Goal: Task Accomplishment & Management: Use online tool/utility

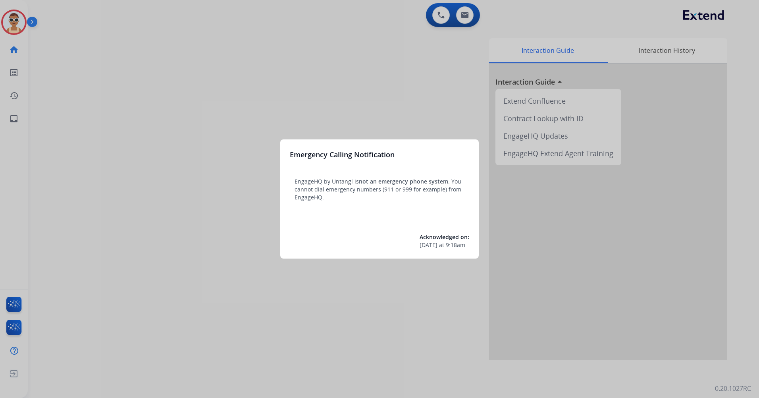
click at [357, 87] on div at bounding box center [379, 199] width 759 height 398
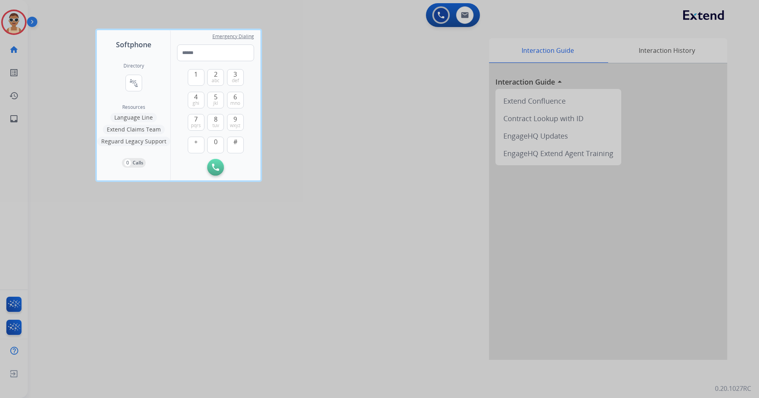
click at [338, 195] on div at bounding box center [379, 199] width 759 height 398
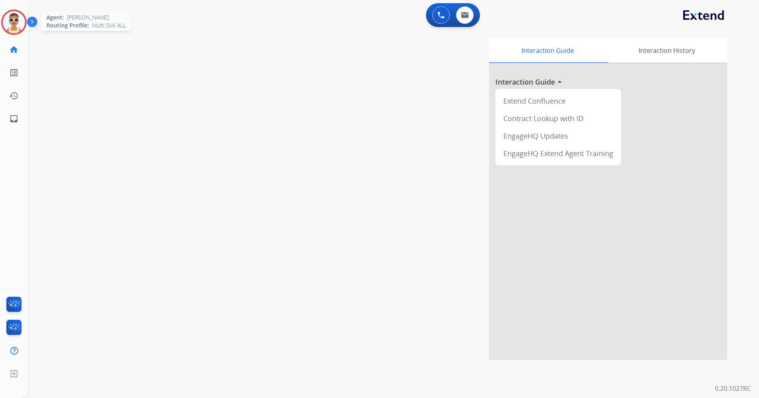
click at [14, 16] on img at bounding box center [14, 22] width 22 height 22
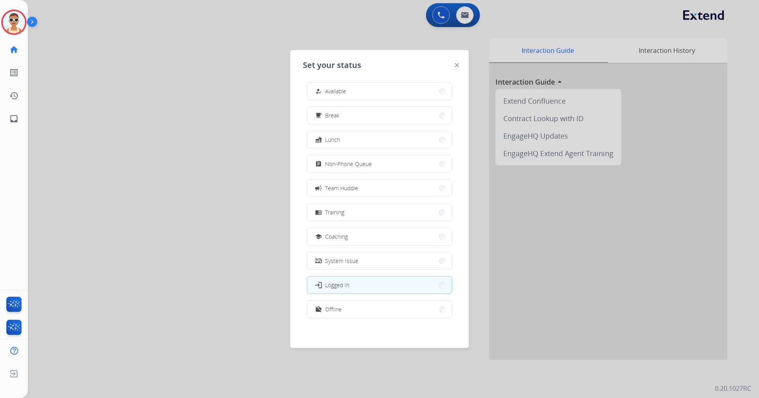
scroll to position [2, 0]
click at [367, 300] on div "work_off Offline" at bounding box center [379, 309] width 145 height 18
click at [402, 311] on button "work_off Offline" at bounding box center [379, 308] width 145 height 17
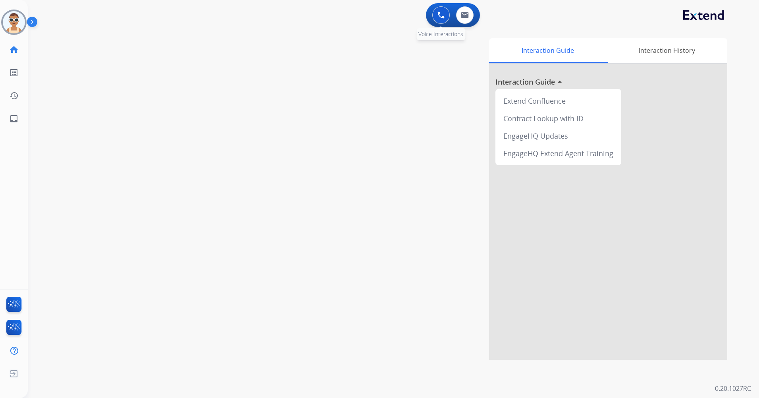
click at [439, 8] on button at bounding box center [441, 14] width 17 height 17
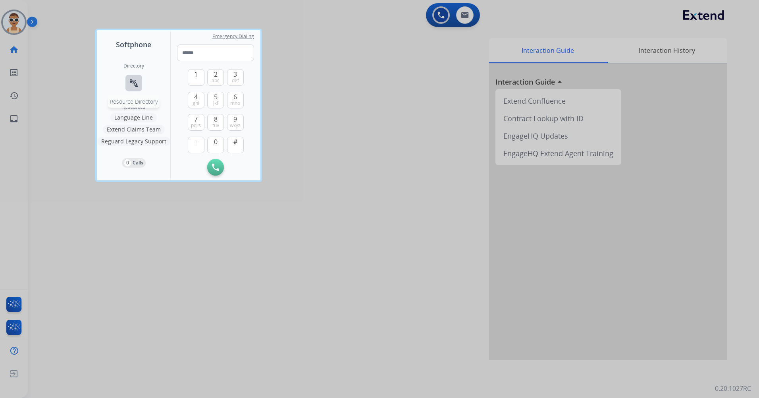
click at [138, 81] on mat-icon "connect_without_contact" at bounding box center [134, 83] width 10 height 10
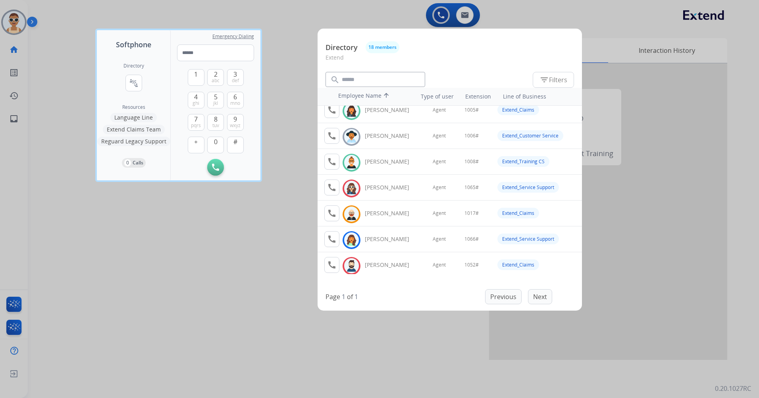
scroll to position [0, 0]
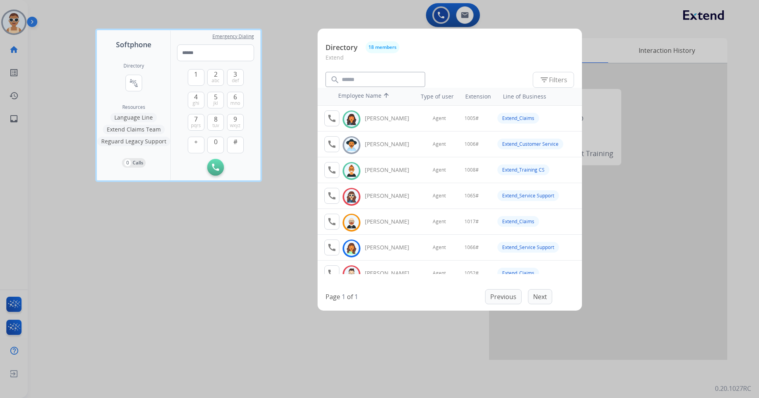
click at [226, 255] on div at bounding box center [379, 199] width 759 height 398
